Goal: Task Accomplishment & Management: Manage account settings

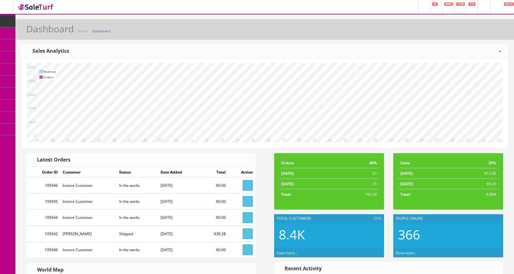
click at [31, 39] on link "Products" at bounding box center [47, 33] width 65 height 12
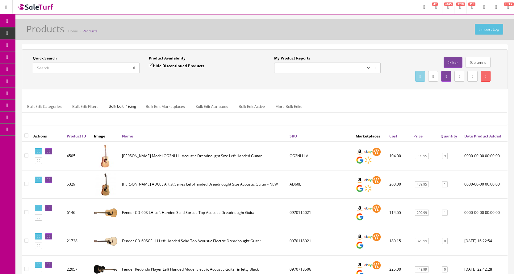
click at [89, 67] on input "Quick Search" at bounding box center [81, 68] width 96 height 11
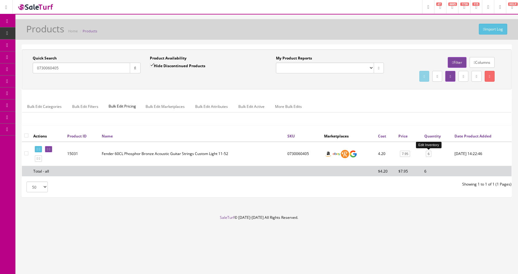
type input "0730060405"
click at [428, 155] on link "6" at bounding box center [429, 154] width 6 height 6
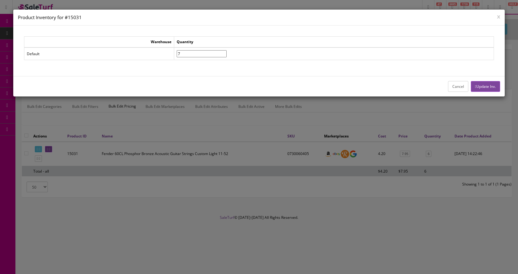
click at [227, 54] on input"] "7" at bounding box center [202, 53] width 50 height 7
click at [227, 55] on input"] "6" at bounding box center [202, 53] width 50 height 7
type input"] "5"
click at [227, 55] on input"] "5" at bounding box center [202, 53] width 50 height 7
click at [484, 86] on button "Update Inv." at bounding box center [485, 86] width 29 height 11
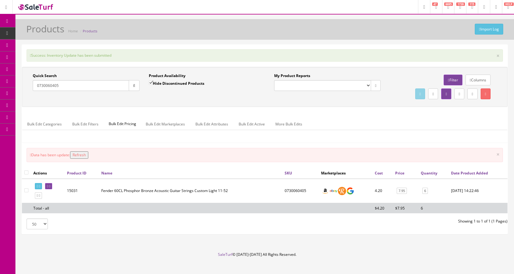
drag, startPoint x: 105, startPoint y: 86, endPoint x: 21, endPoint y: 85, distance: 84.2
click at [21, 85] on div "Success: Inventory Update has been submitted × Quick Search 0730060405 Date Fro…" at bounding box center [264, 141] width 498 height 195
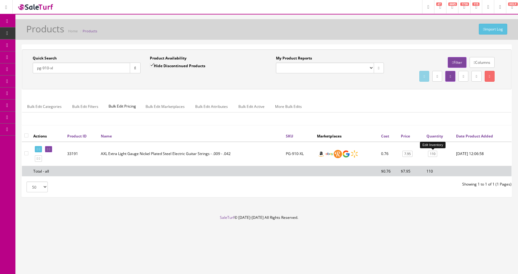
type input "pg-910-xl"
click at [433, 154] on link "110" at bounding box center [432, 154] width 9 height 6
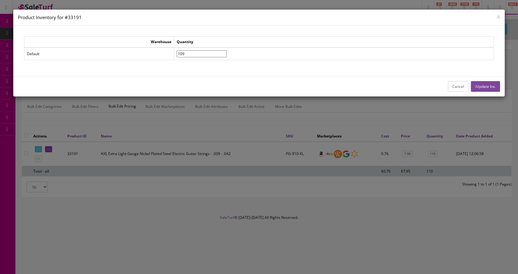
click at [227, 55] on input"] "109" at bounding box center [202, 53] width 50 height 7
click at [227, 55] on input"] "108" at bounding box center [202, 53] width 50 height 7
click at [227, 55] on input"] "107" at bounding box center [202, 53] width 50 height 7
click at [227, 55] on input"] "106" at bounding box center [202, 53] width 50 height 7
click at [227, 55] on input"] "105" at bounding box center [202, 53] width 50 height 7
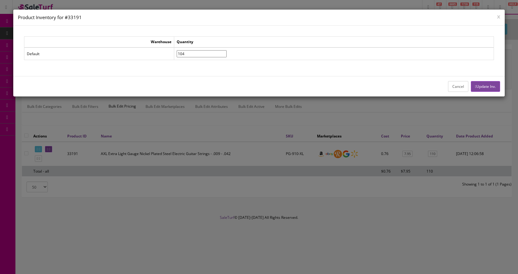
click at [227, 55] on input"] "104" at bounding box center [202, 53] width 50 height 7
click at [227, 55] on input"] "103" at bounding box center [202, 53] width 50 height 7
click at [227, 55] on input"] "102" at bounding box center [202, 53] width 50 height 7
click at [227, 55] on input"] "101" at bounding box center [202, 53] width 50 height 7
type input"] "100"
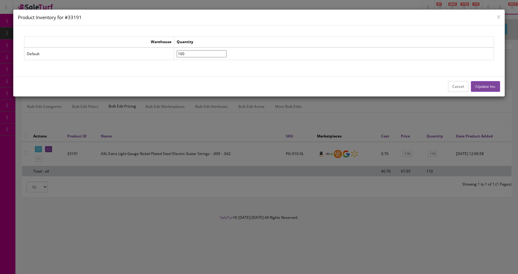
click at [227, 55] on input"] "100" at bounding box center [202, 53] width 50 height 7
click at [485, 86] on button "Update Inv." at bounding box center [485, 86] width 29 height 11
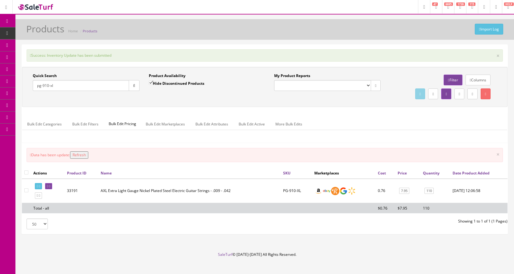
drag, startPoint x: 68, startPoint y: 84, endPoint x: 30, endPoint y: 84, distance: 37.9
click at [30, 84] on div "Quick Search pg-910-xl Date From" at bounding box center [86, 84] width 116 height 23
type input "0730150406"
click at [135, 87] on button "button" at bounding box center [134, 85] width 11 height 11
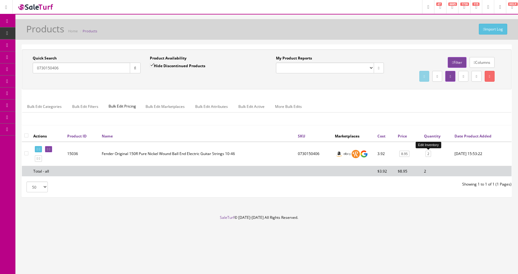
click at [427, 154] on link "2" at bounding box center [429, 154] width 6 height 6
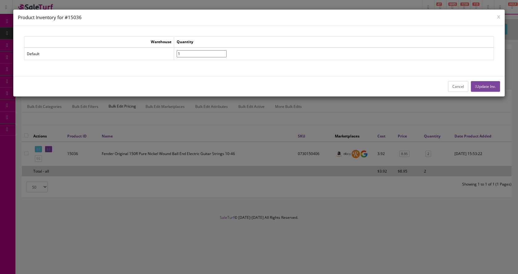
type input"] "1"
click at [227, 55] on input"] "1" at bounding box center [202, 53] width 50 height 7
click at [481, 87] on button "Update Inv." at bounding box center [485, 86] width 29 height 11
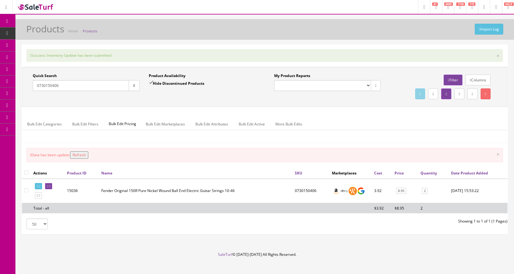
click at [119, 86] on input "0730150406" at bounding box center [81, 85] width 96 height 11
click at [118, 85] on input "0730150406" at bounding box center [81, 85] width 96 height 11
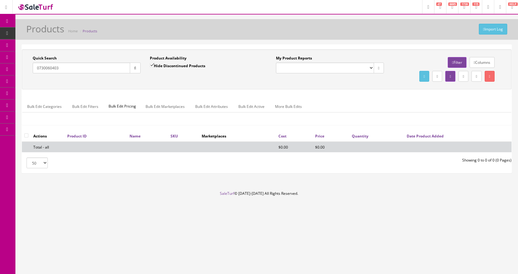
type input "0730060403"
click at [152, 65] on input "Hide Discontinued Products" at bounding box center [152, 65] width 4 height 4
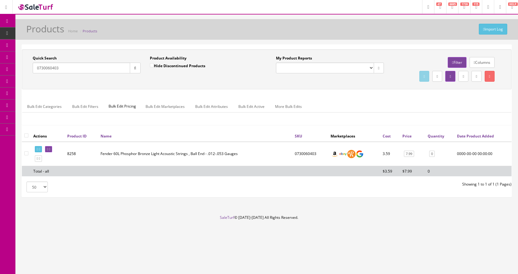
click at [153, 66] on input "Hide Discontinued Products" at bounding box center [152, 65] width 4 height 4
checkbox input "true"
